Goal: Use online tool/utility: Use online tool/utility

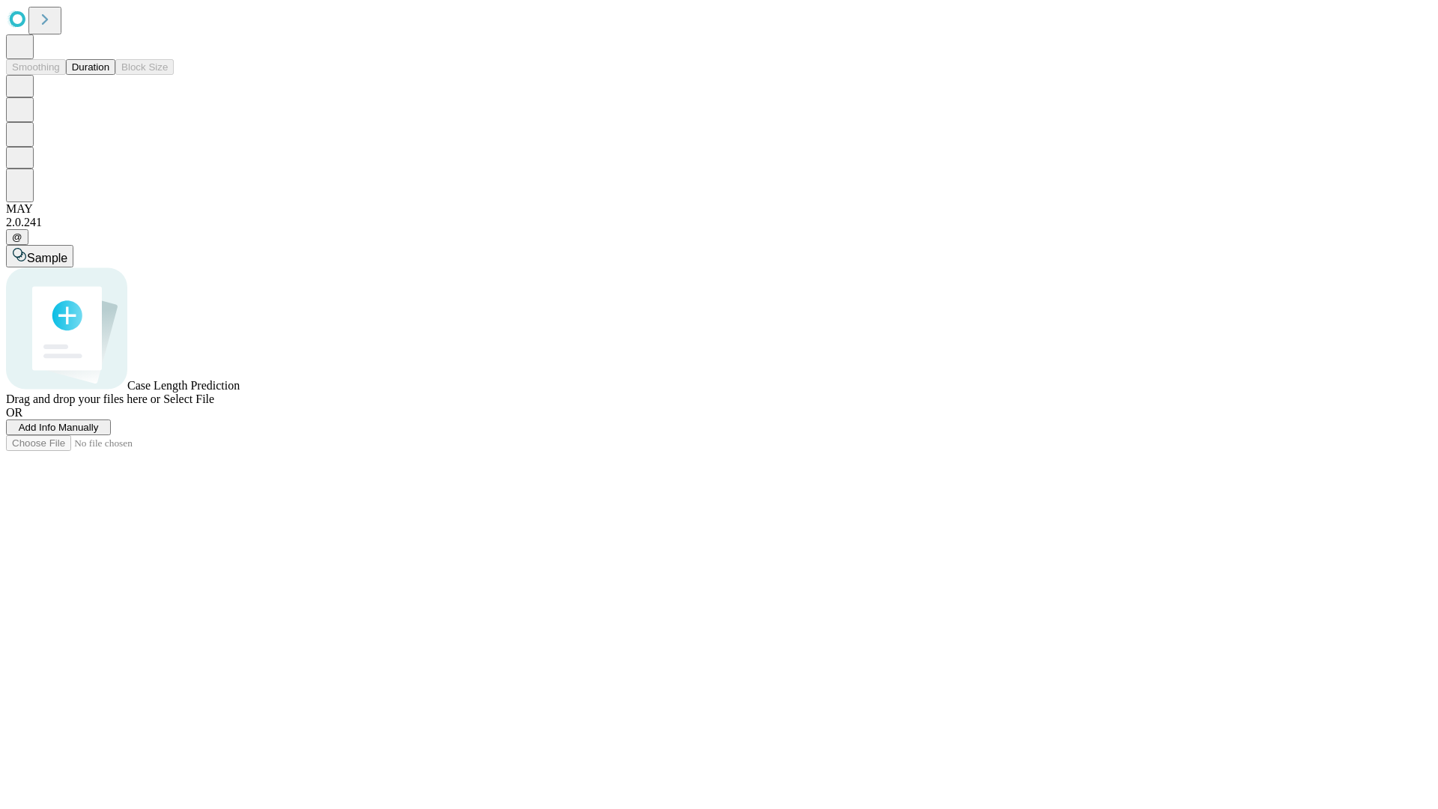
click at [109, 75] on button "Duration" at bounding box center [90, 67] width 49 height 16
click at [99, 433] on span "Add Info Manually" at bounding box center [59, 427] width 80 height 11
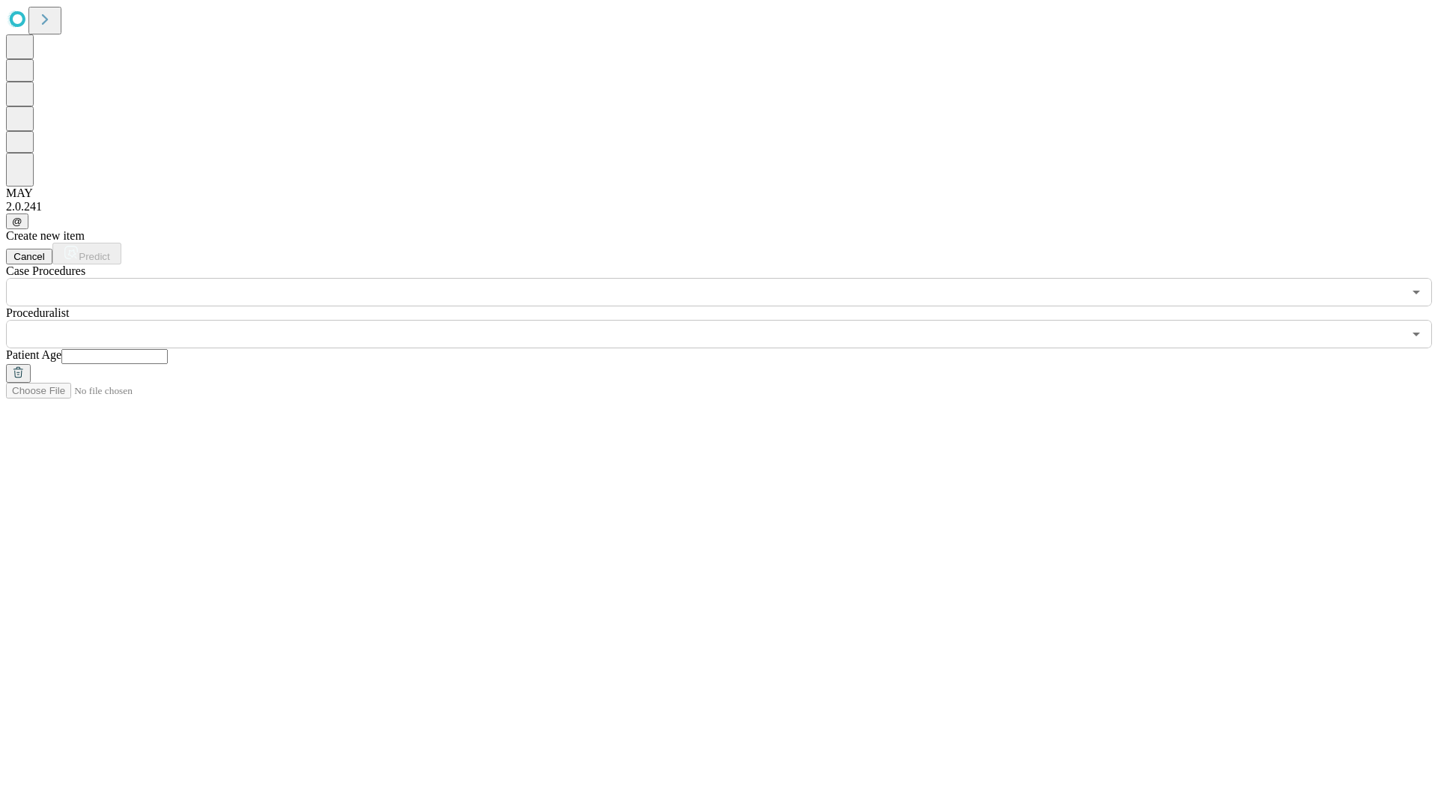
click at [168, 349] on input "text" at bounding box center [114, 356] width 106 height 15
type input "**"
click at [729, 320] on input "text" at bounding box center [704, 334] width 1397 height 28
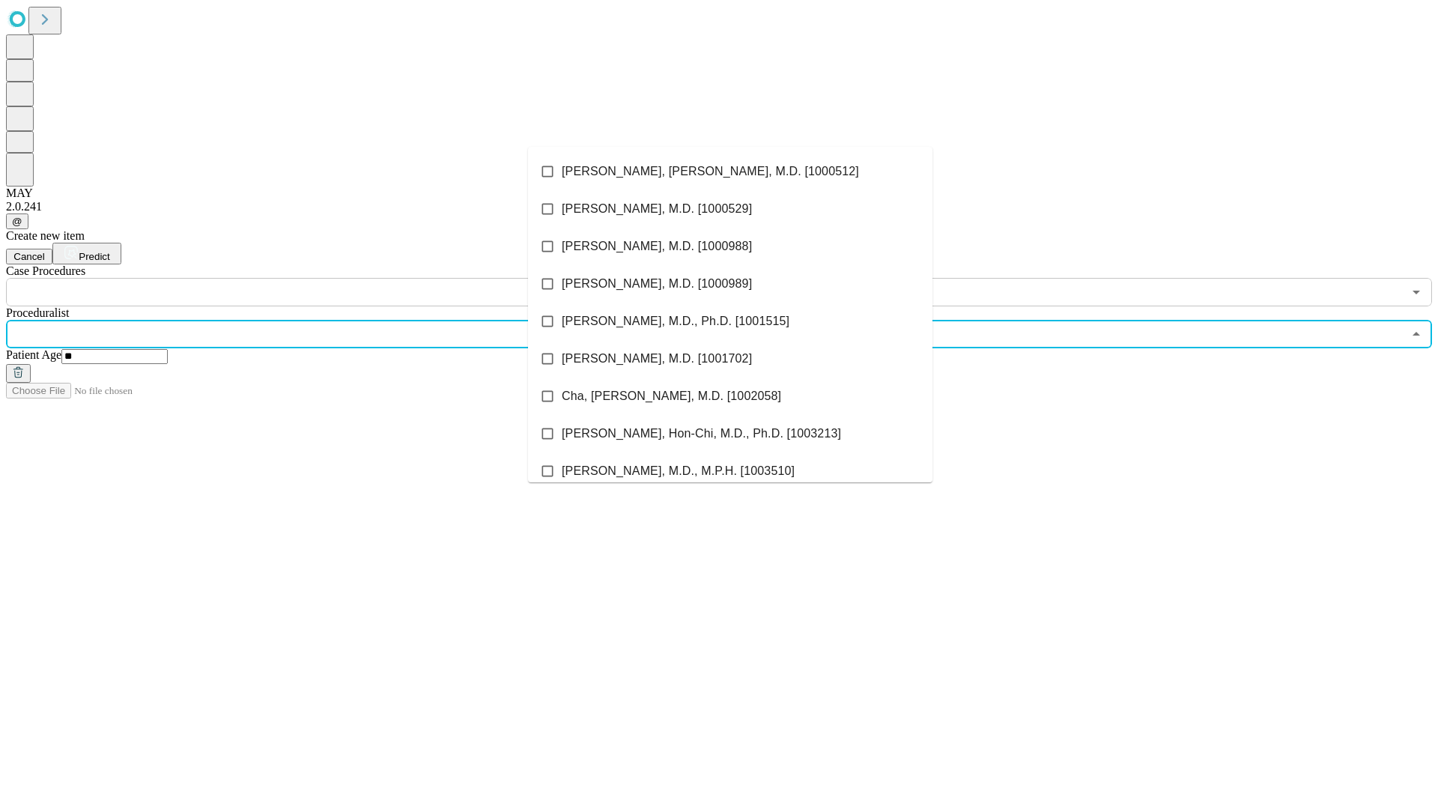
click at [730, 171] on li "[PERSON_NAME], [PERSON_NAME], M.D. [1000512]" at bounding box center [730, 171] width 404 height 37
click at [315, 278] on input "text" at bounding box center [704, 292] width 1397 height 28
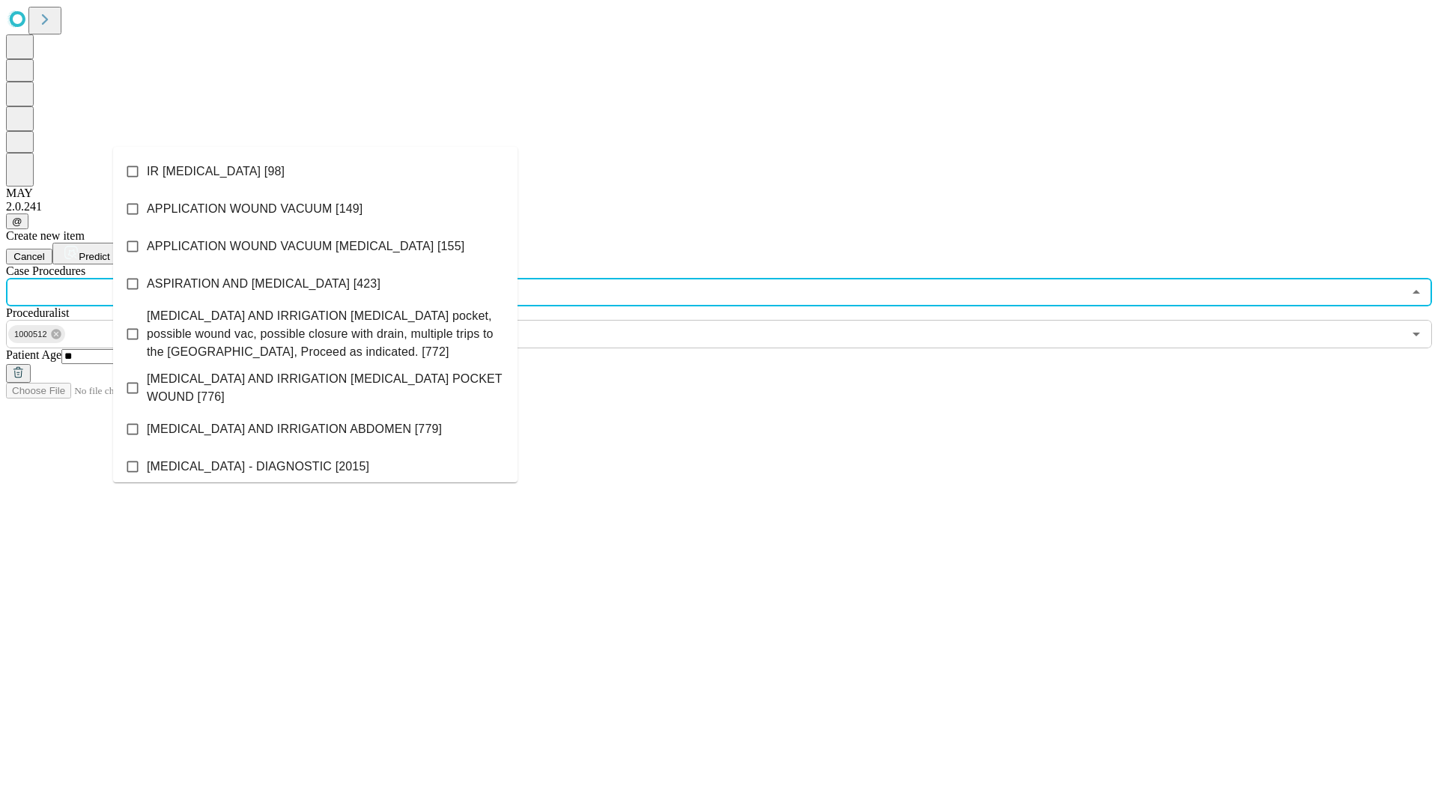
click at [315, 171] on li "IR [MEDICAL_DATA] [98]" at bounding box center [315, 171] width 404 height 37
click at [109, 251] on span "Predict" at bounding box center [94, 256] width 31 height 11
